Goal: Task Accomplishment & Management: Complete application form

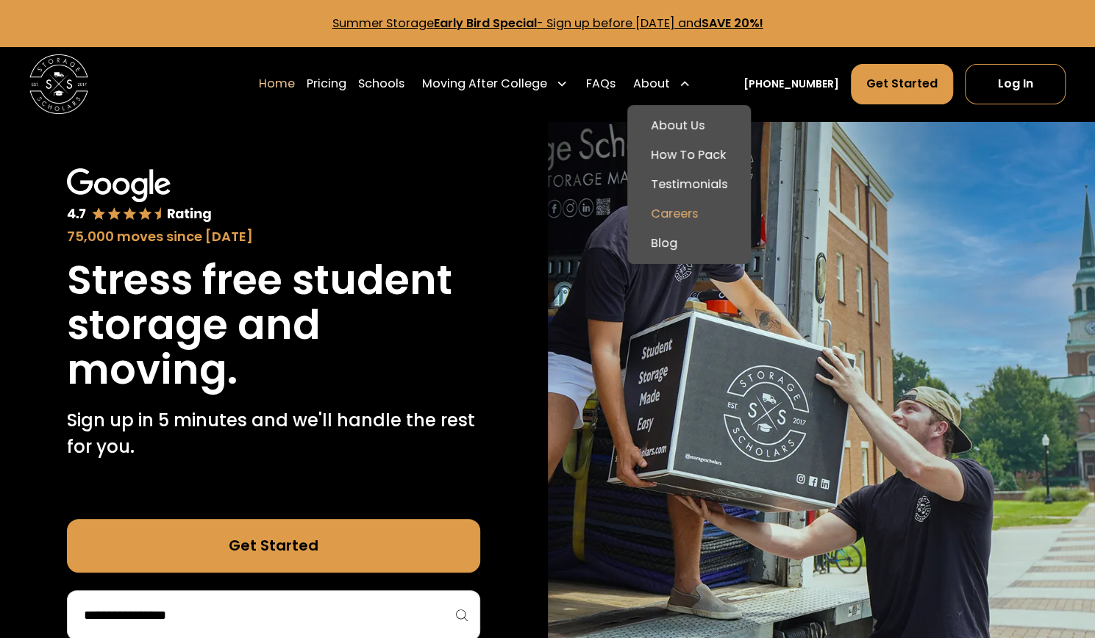
click at [695, 219] on link "Careers" at bounding box center [689, 213] width 112 height 29
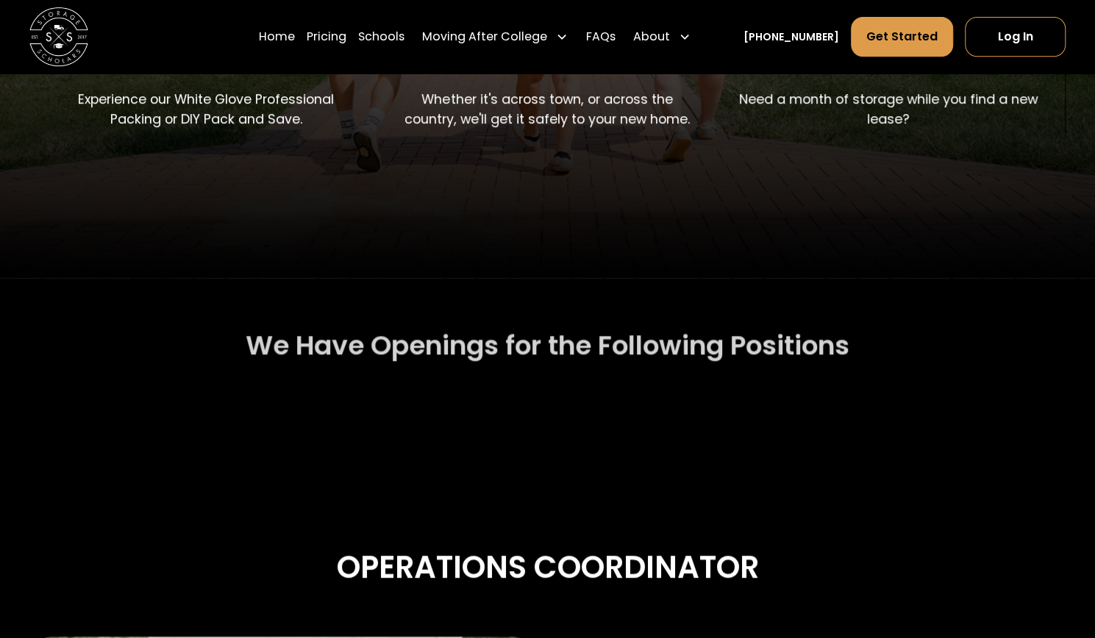
scroll to position [388, 0]
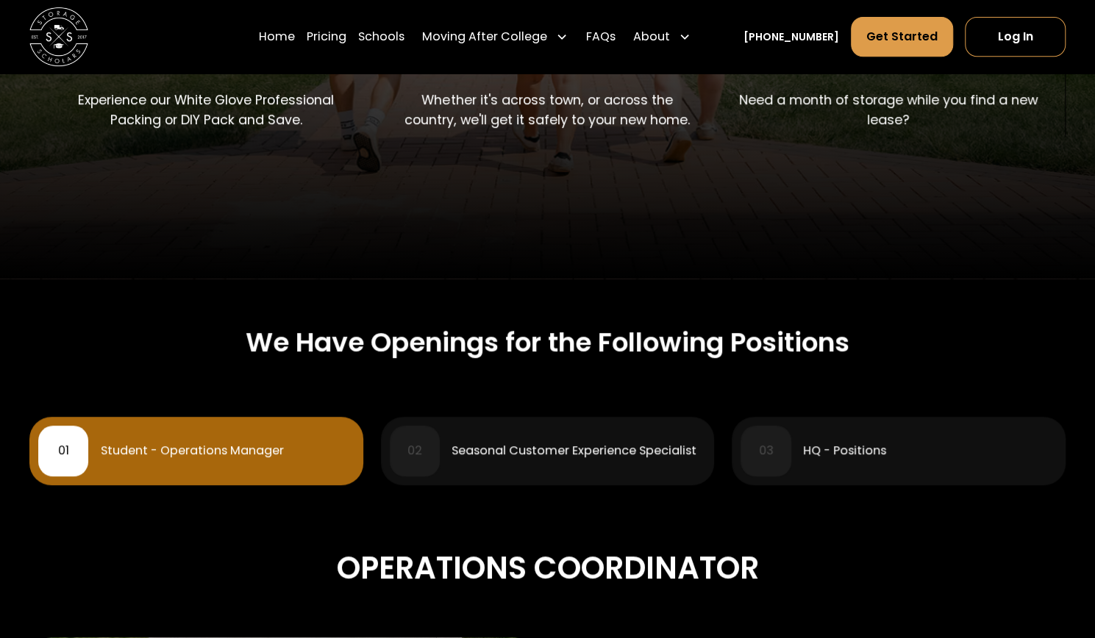
click at [775, 459] on div "03" at bounding box center [765, 451] width 50 height 50
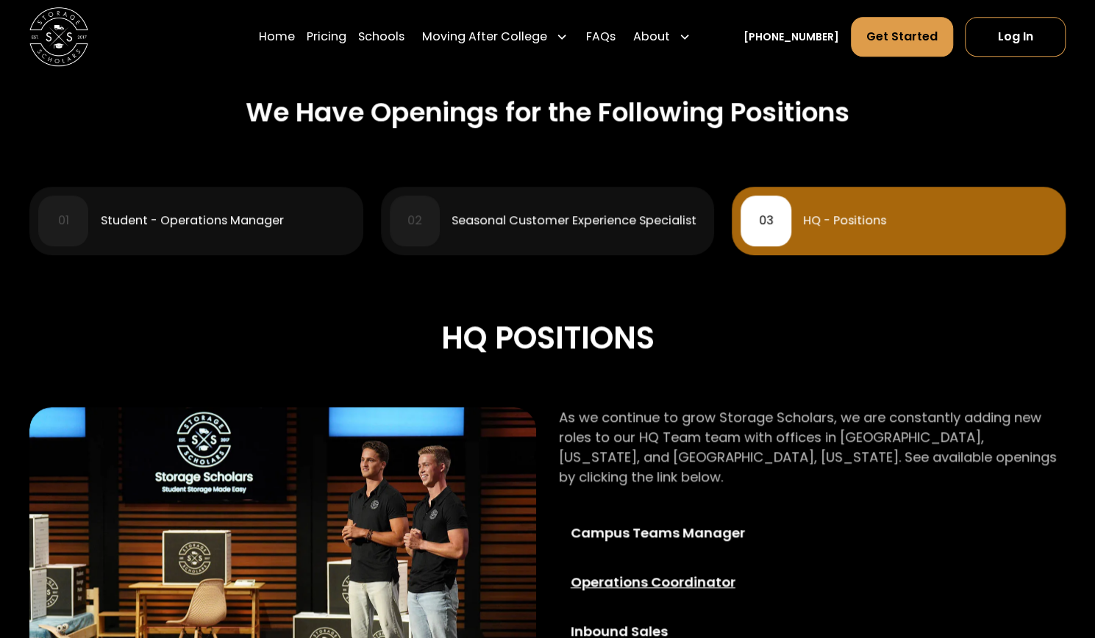
scroll to position [618, 0]
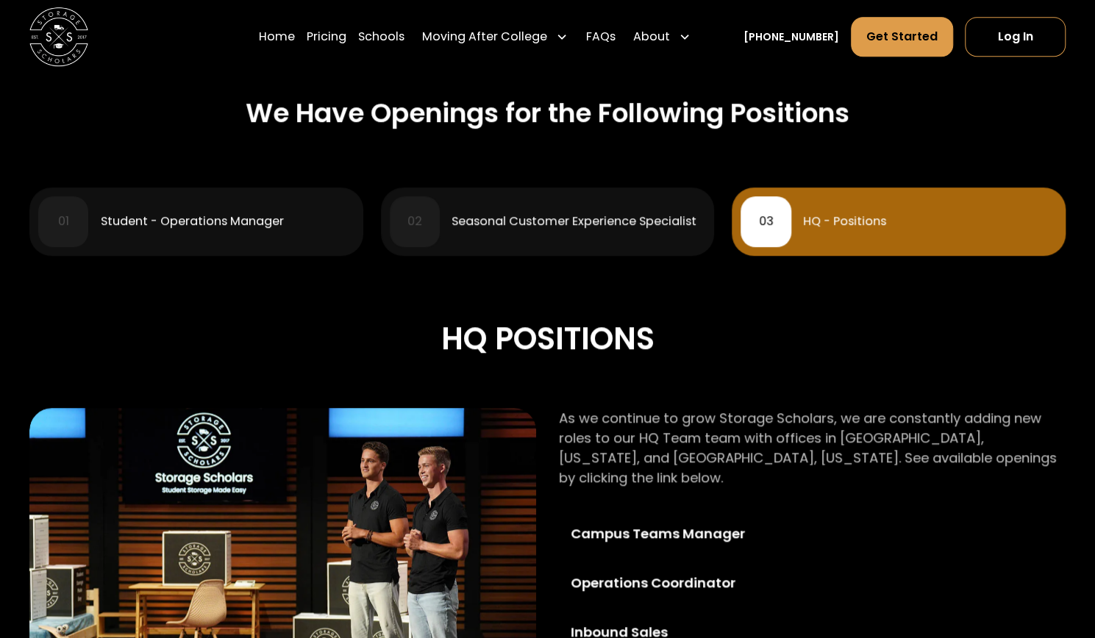
click at [266, 232] on div "01 Student - Operations Manager" at bounding box center [195, 221] width 315 height 50
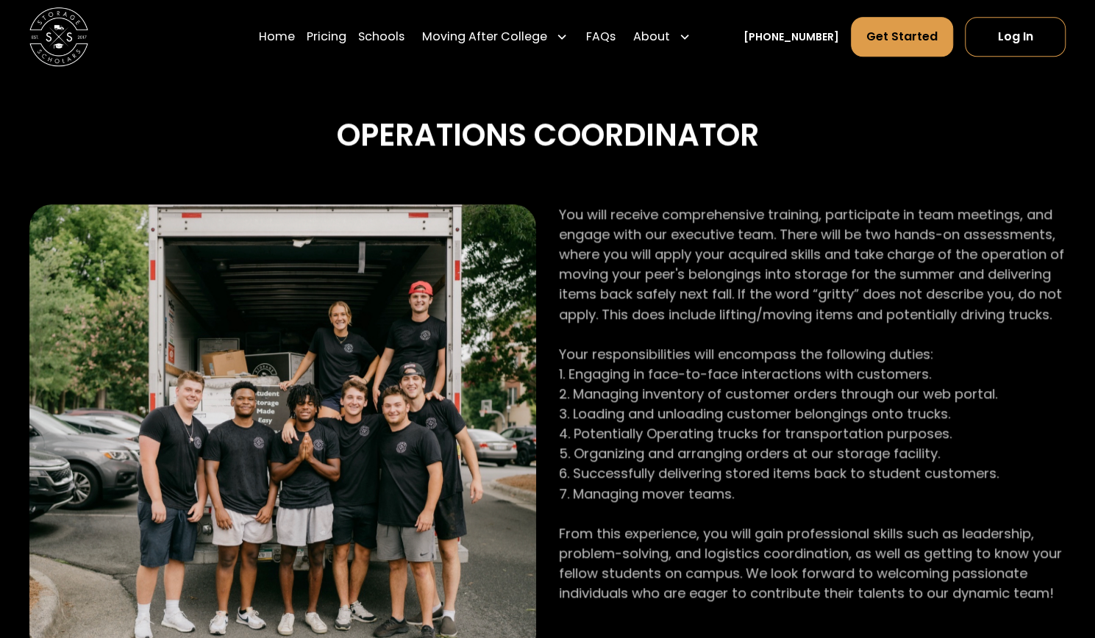
scroll to position [731, 0]
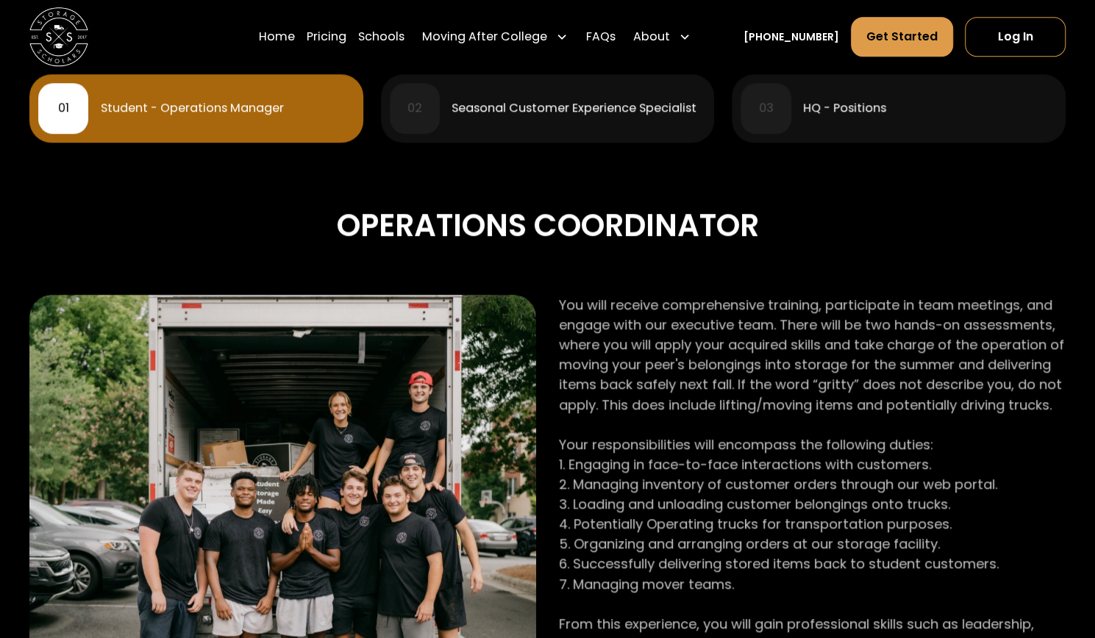
click at [562, 104] on div "Seasonal Customer Experience Specialist" at bounding box center [573, 108] width 245 height 12
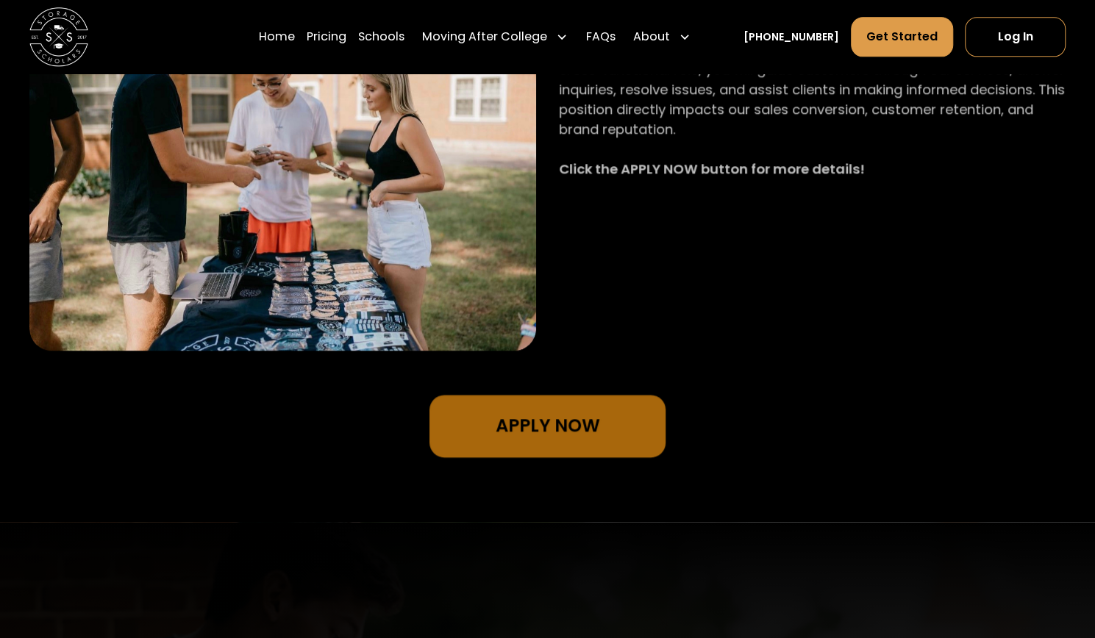
scroll to position [757, 0]
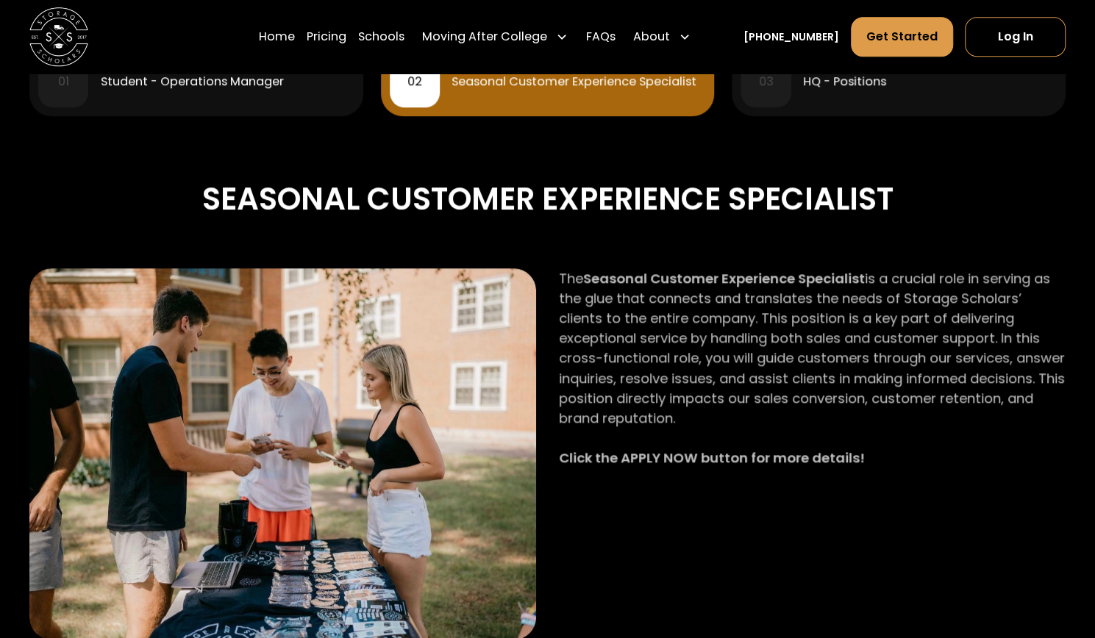
click at [193, 104] on div "01 Student - Operations Manager" at bounding box center [195, 82] width 315 height 50
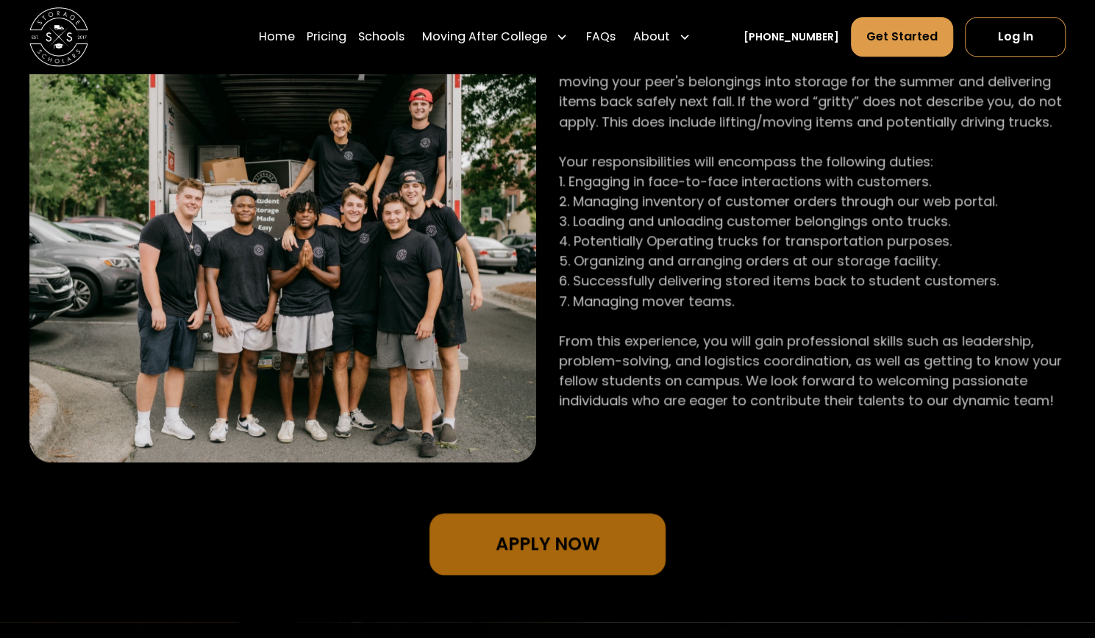
scroll to position [1015, 0]
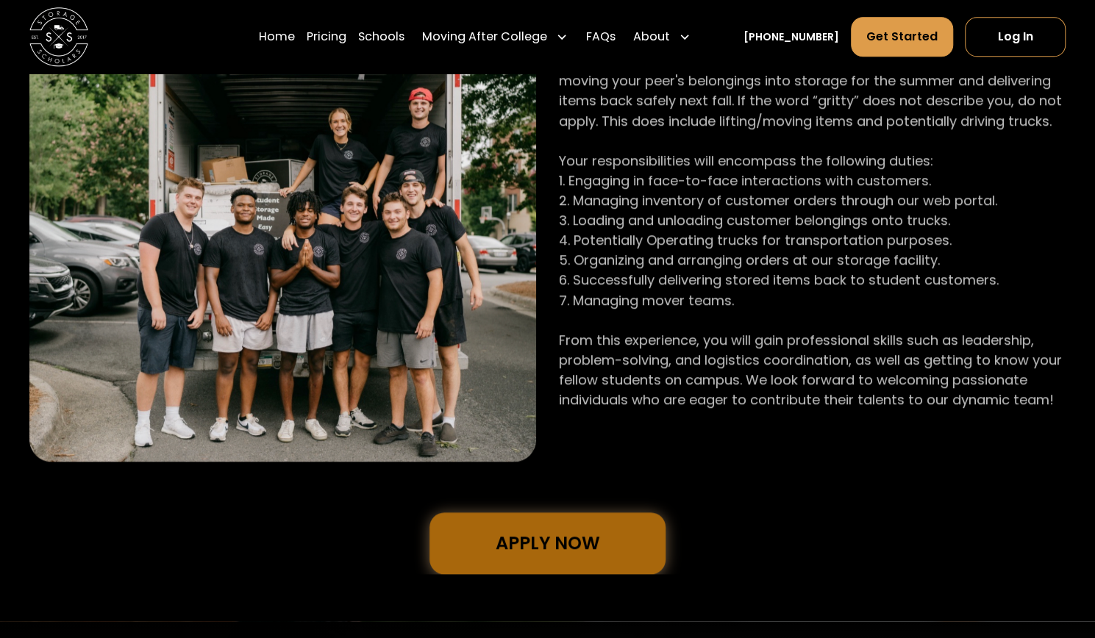
click at [598, 540] on link "Apply Now" at bounding box center [547, 543] width 236 height 62
